Goal: Task Accomplishment & Management: Complete application form

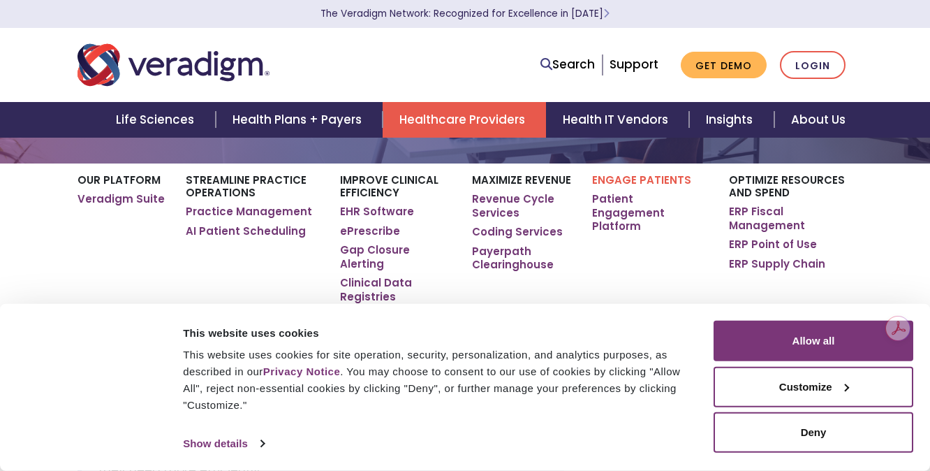
scroll to position [161, 0]
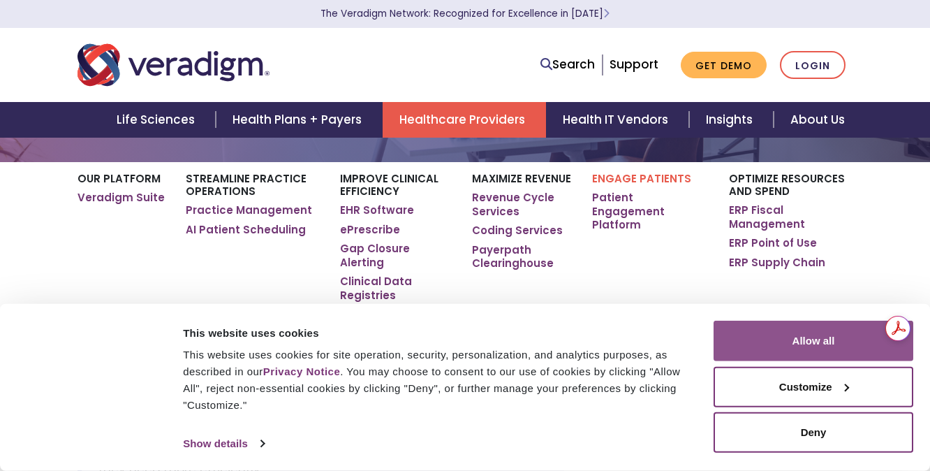
click at [797, 337] on button "Allow all" at bounding box center [814, 341] width 200 height 41
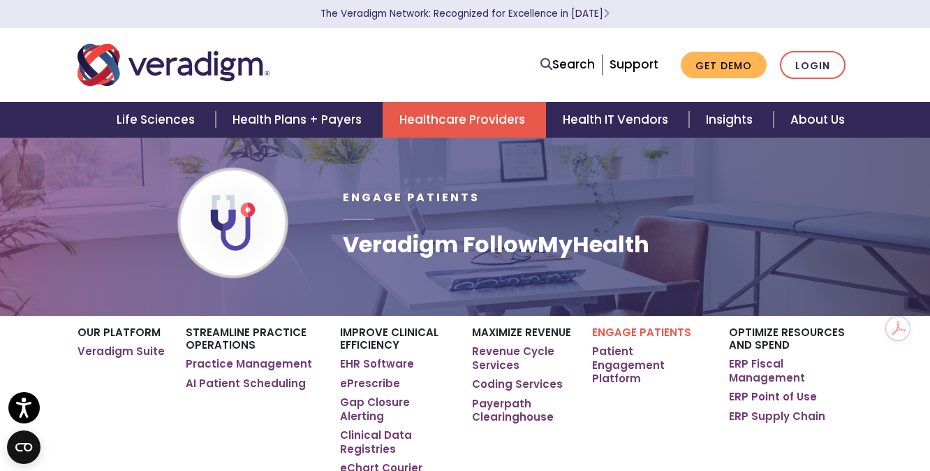
scroll to position [0, 0]
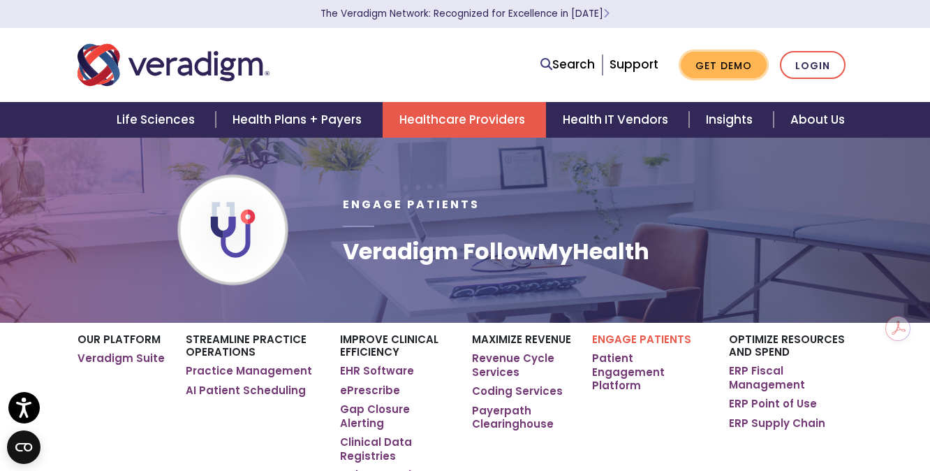
click at [729, 66] on link "Get Demo" at bounding box center [724, 65] width 86 height 27
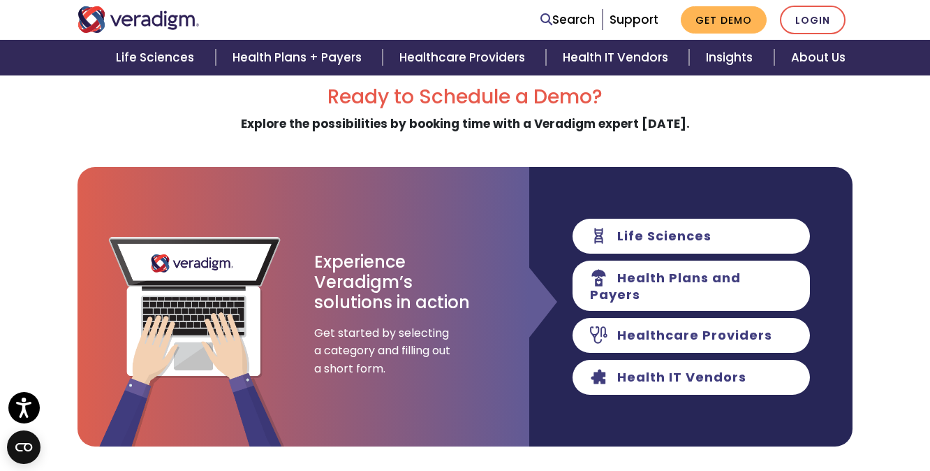
scroll to position [86, 0]
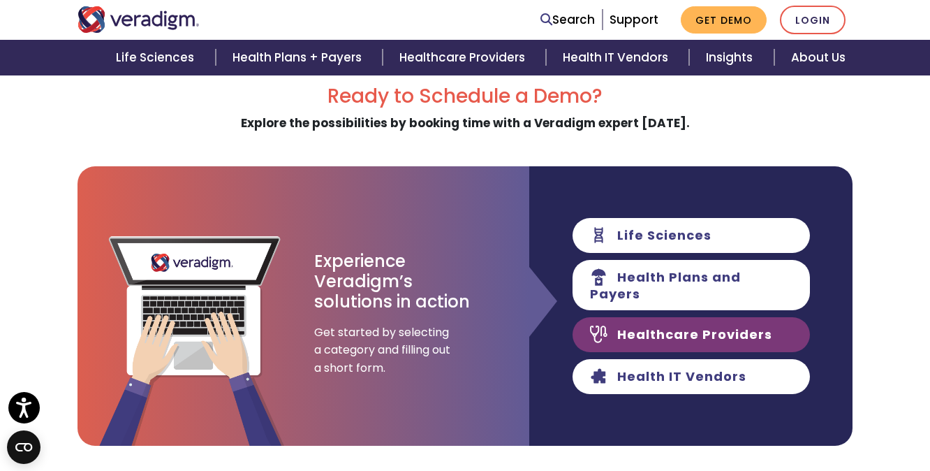
click at [694, 328] on link "Healthcare Providers" at bounding box center [691, 334] width 237 height 35
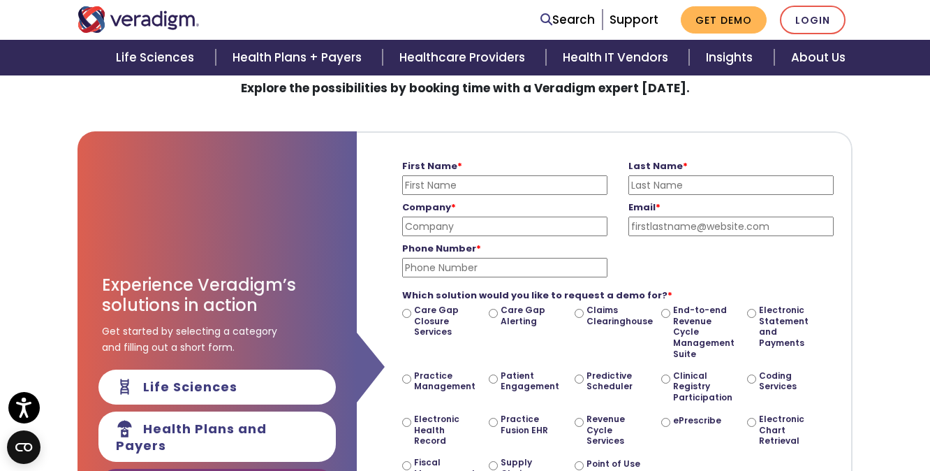
scroll to position [109, 0]
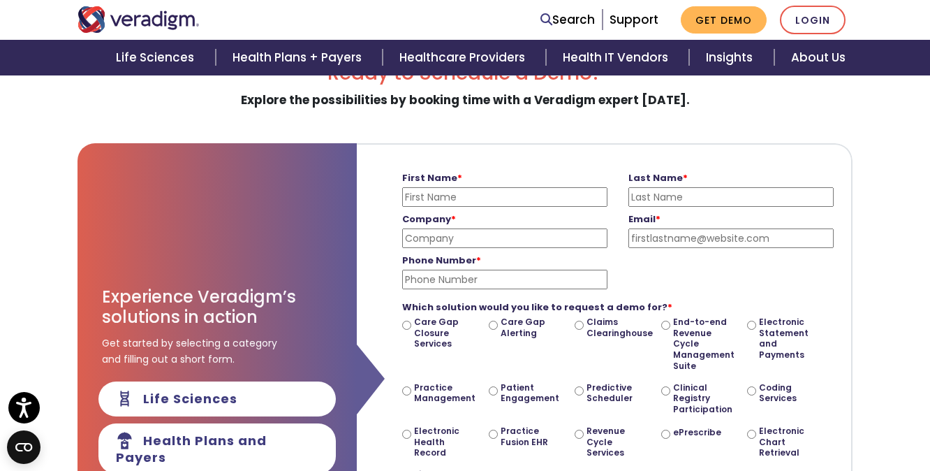
click at [550, 197] on input "First Name *" at bounding box center [504, 197] width 205 height 20
type input "[PERSON_NAME]"
type input "VanKonynenburg"
type input "sistavan@icloud.com"
type input "3039295896"
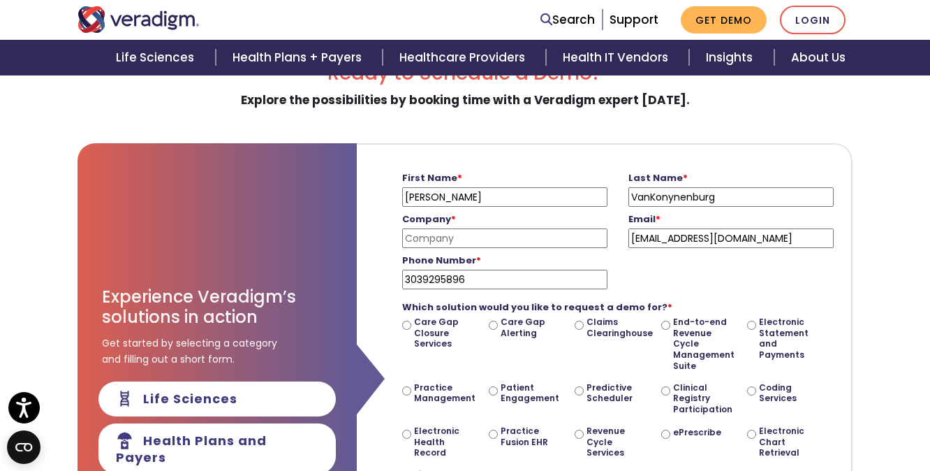
drag, startPoint x: 758, startPoint y: 244, endPoint x: 534, endPoint y: 216, distance: 226.6
click at [534, 216] on div "Company * Please enter your company name Email * sistavan@icloud.com Please ent…" at bounding box center [618, 227] width 453 height 41
type input "ingredientsforlifeboulder@gmail.com"
drag, startPoint x: 580, startPoint y: 232, endPoint x: 603, endPoint y: 230, distance: 23.1
click at [582, 233] on input "Company *" at bounding box center [504, 238] width 205 height 20
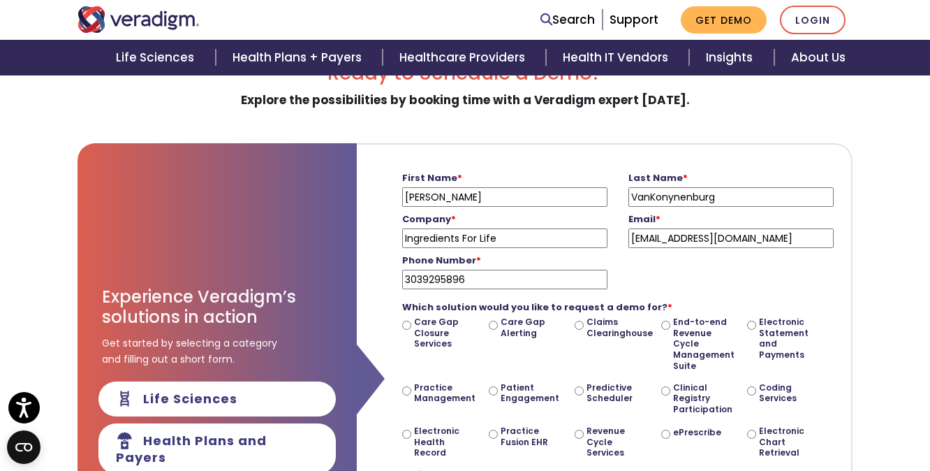
type input "Ingredients For Life"
drag, startPoint x: 561, startPoint y: 280, endPoint x: 201, endPoint y: 169, distance: 376.4
click at [205, 246] on div "Experience Veradigm’s solutions in action Get started by selecting a category a…" at bounding box center [465, 422] width 775 height 559
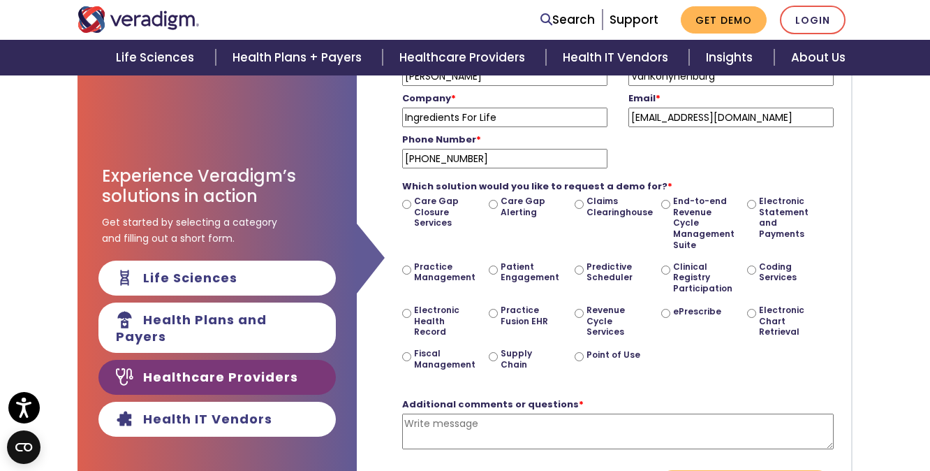
scroll to position [235, 0]
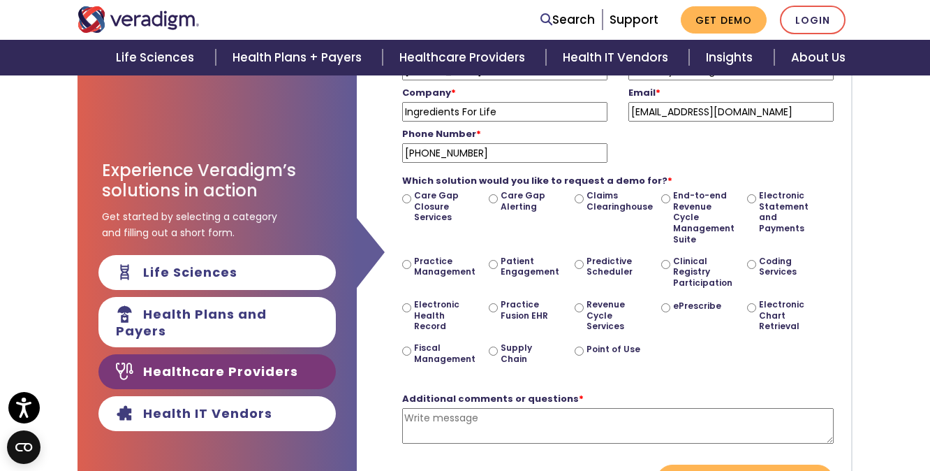
type input "720-799-6777"
click at [492, 308] on input "Practice Fusion EHR" at bounding box center [493, 307] width 9 height 9
radio input "true"
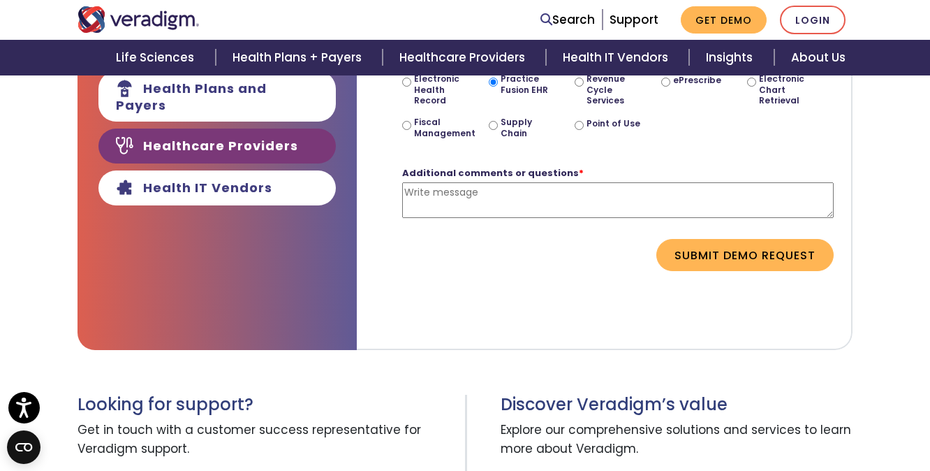
scroll to position [462, 0]
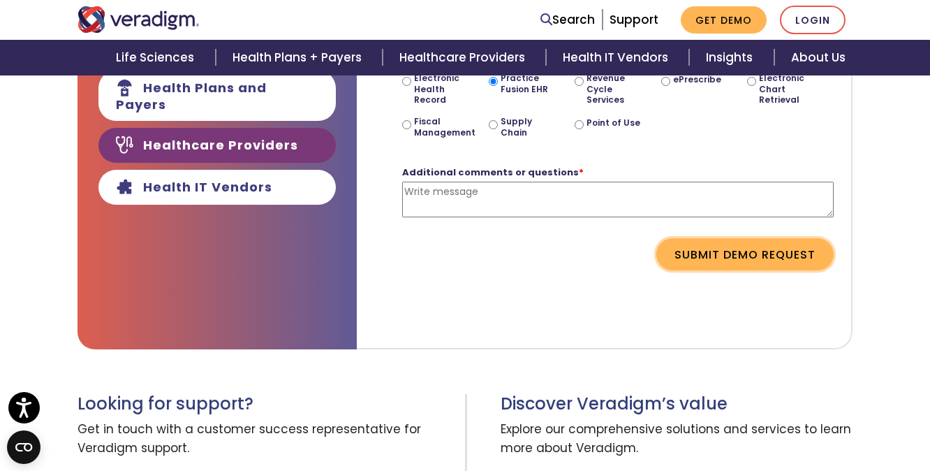
click at [782, 258] on button "Submit Demo Request" at bounding box center [744, 254] width 177 height 32
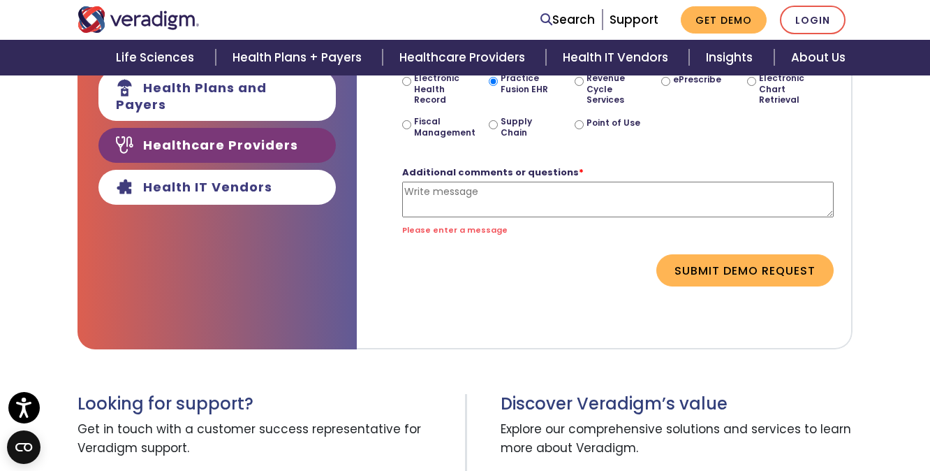
click at [553, 191] on textarea "Additional comments or questions *" at bounding box center [618, 200] width 432 height 36
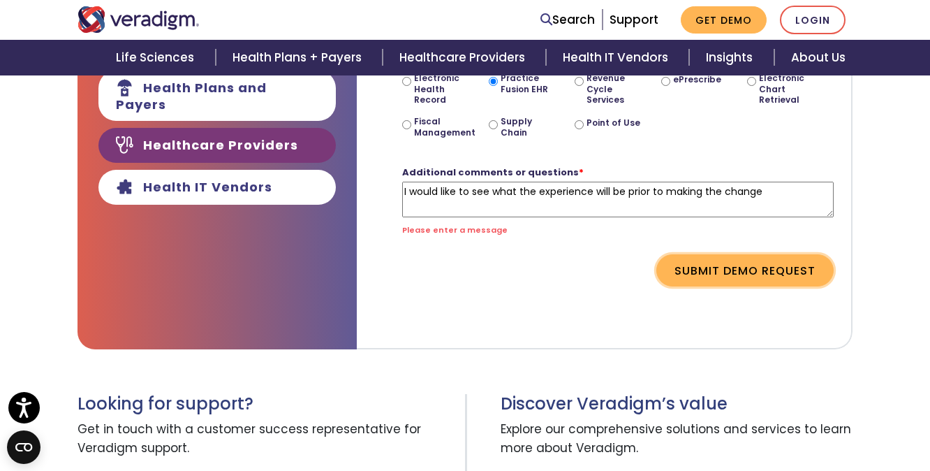
type textarea "I would like to see what the experience will be prior to making the change"
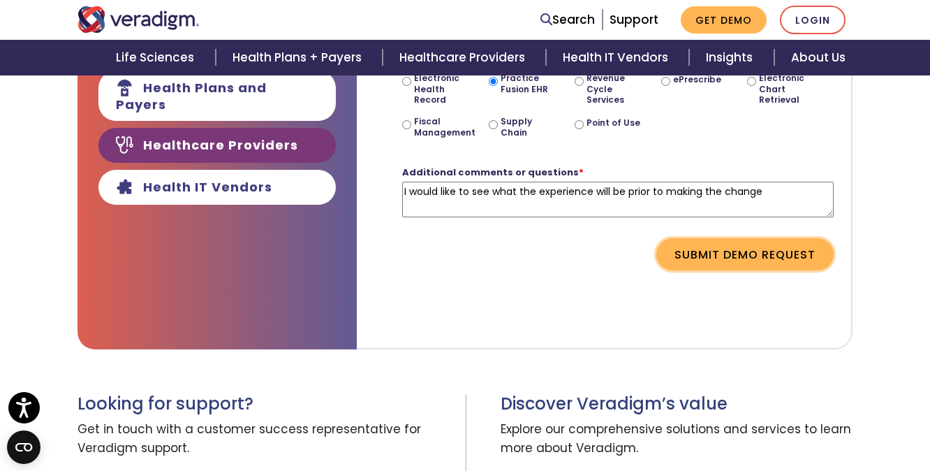
click at [748, 270] on button "Submit Demo Request" at bounding box center [744, 254] width 177 height 32
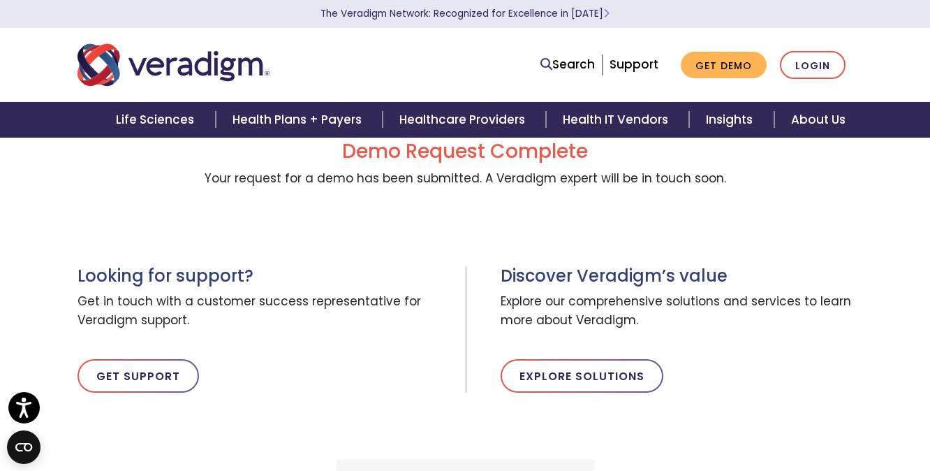
scroll to position [10, 0]
